Goal: Find specific page/section: Find specific page/section

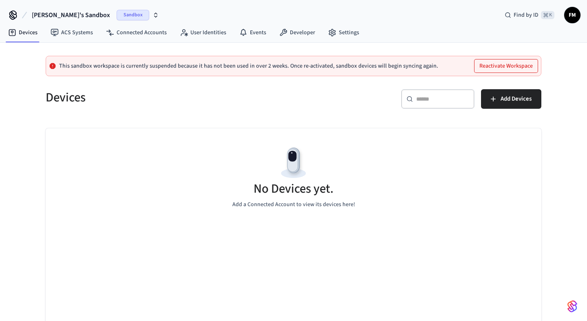
click at [62, 11] on span "[PERSON_NAME]'s Sandbox" at bounding box center [71, 15] width 78 height 10
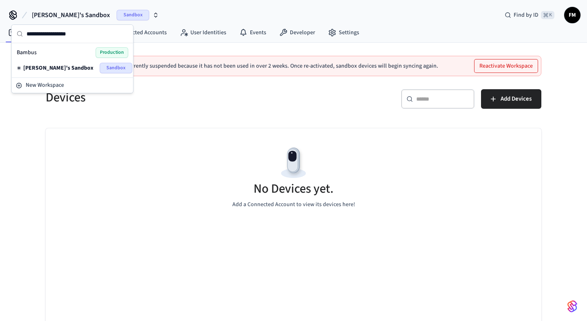
click at [33, 57] on div "Bambus Production" at bounding box center [73, 52] width 112 height 11
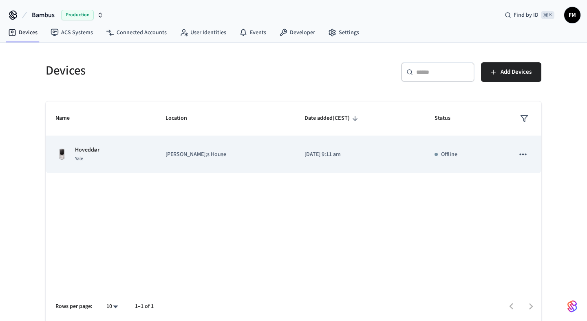
click at [146, 148] on div "Hoveddør Yale" at bounding box center [100, 154] width 90 height 17
